Goal: Navigation & Orientation: Find specific page/section

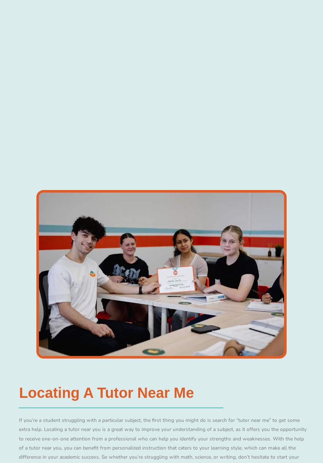
scroll to position [546, 0]
